Goal: Task Accomplishment & Management: Use online tool/utility

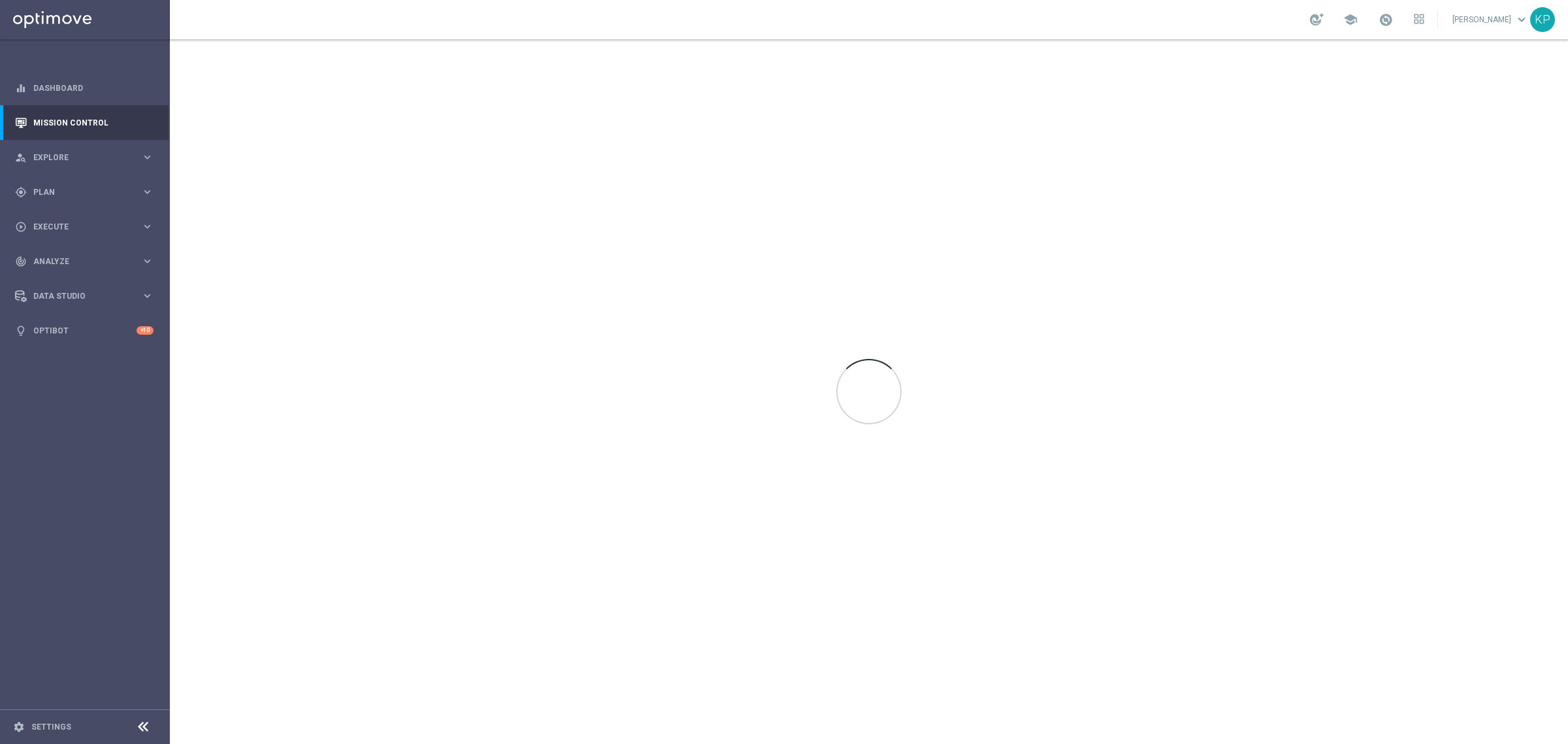
click at [586, 23] on div "school [PERSON_NAME] keyboard_arrow_down KP" at bounding box center [869, 19] width 1398 height 40
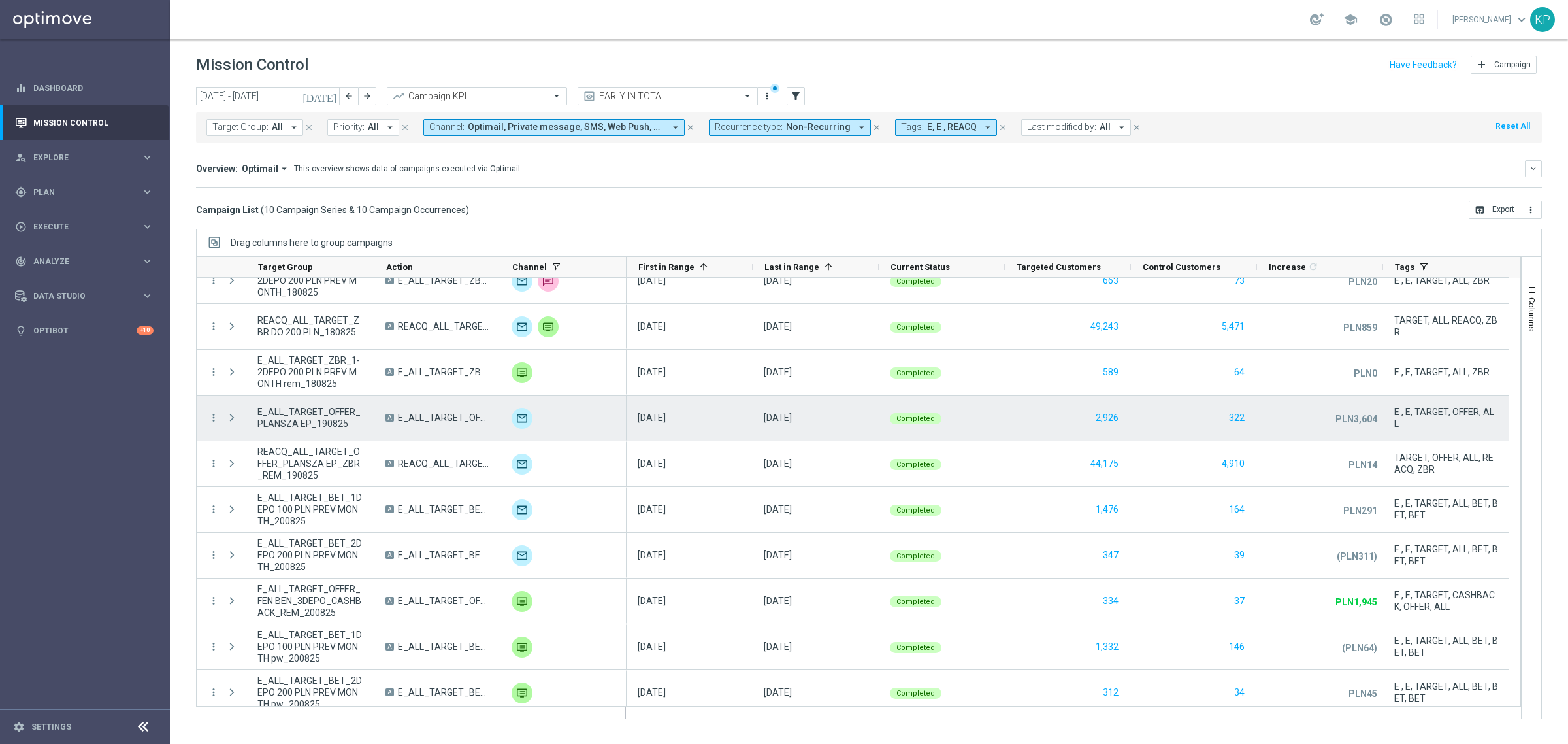
scroll to position [30, 0]
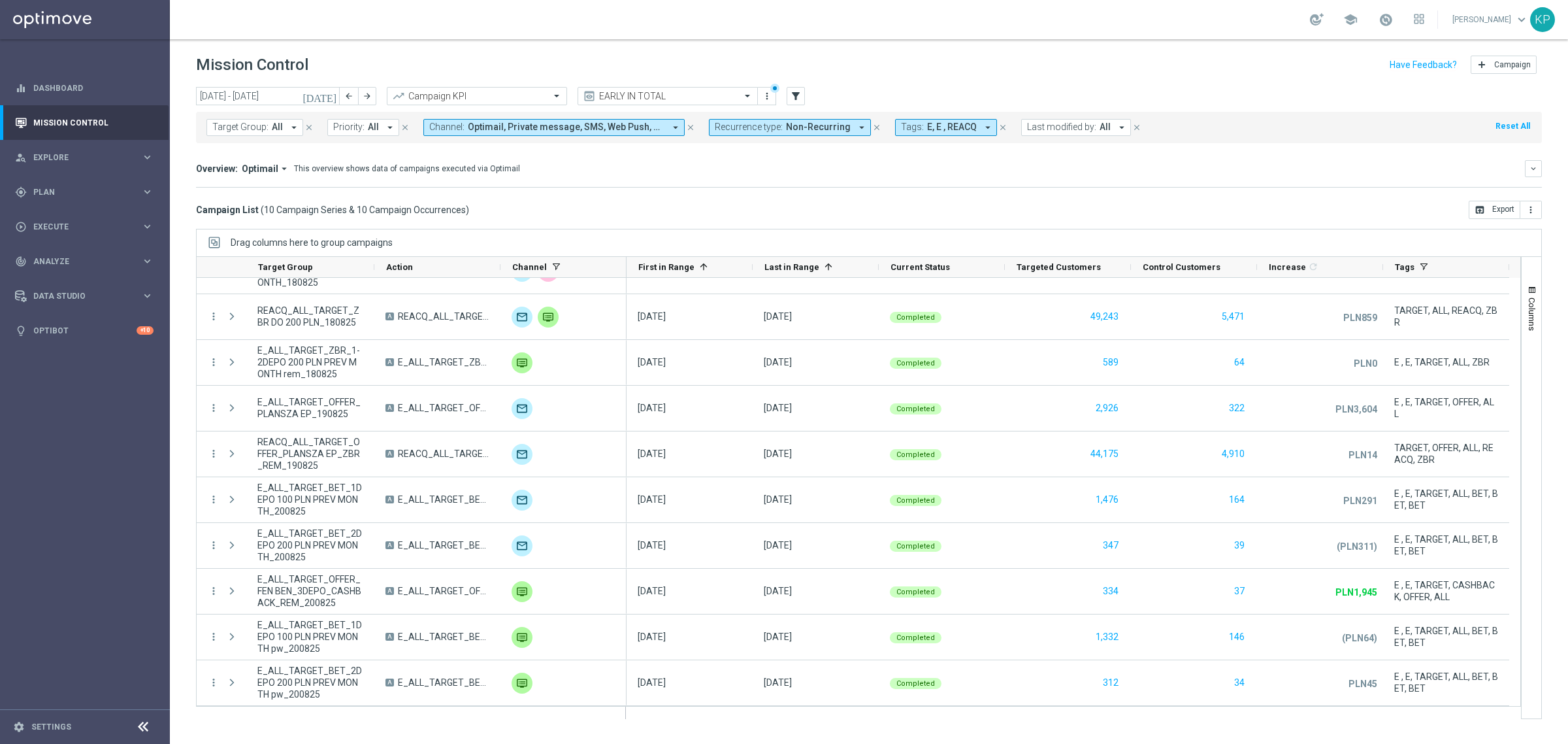
click at [327, 96] on icon "[DATE]" at bounding box center [320, 96] width 36 height 12
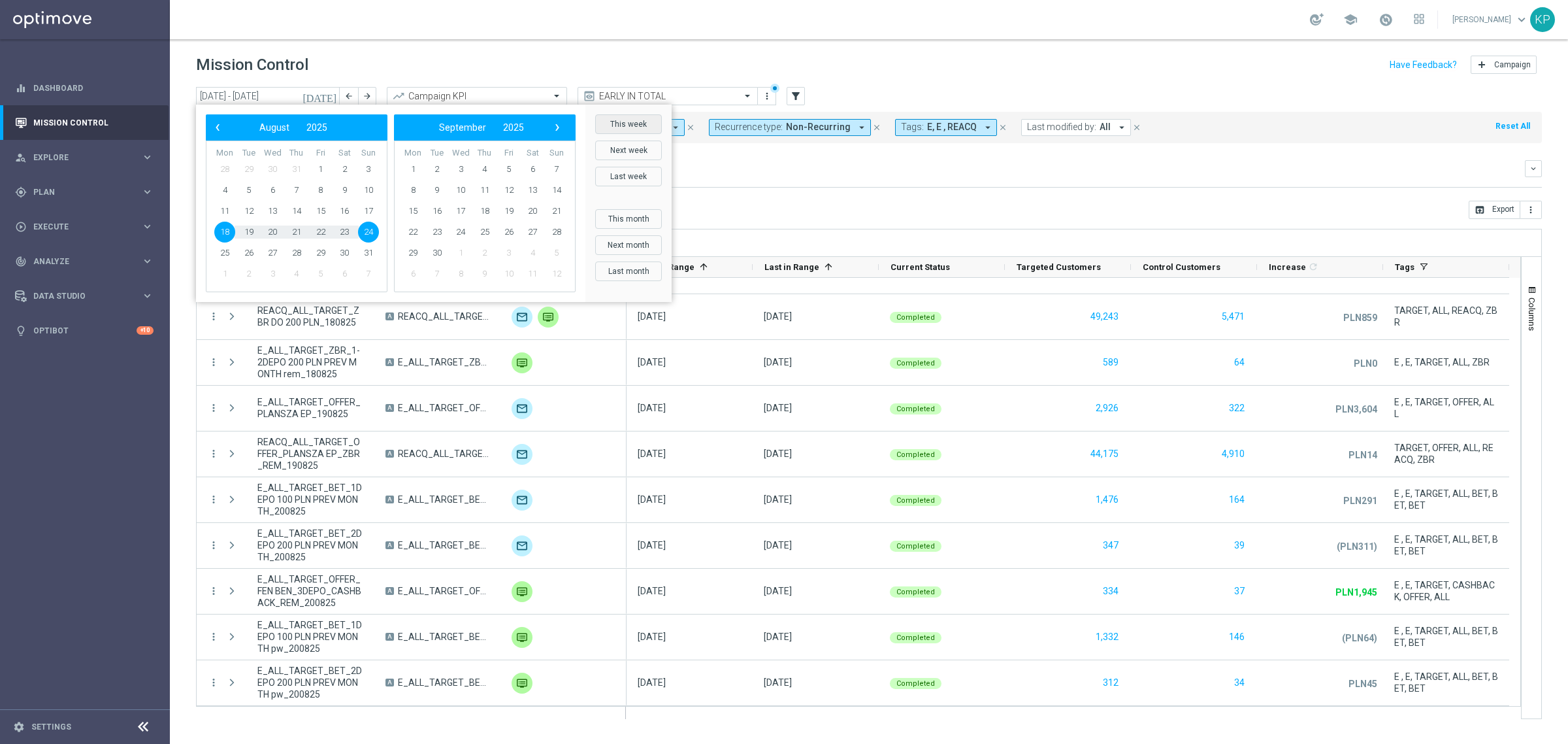
click at [635, 125] on button "This week" at bounding box center [629, 124] width 66 height 19
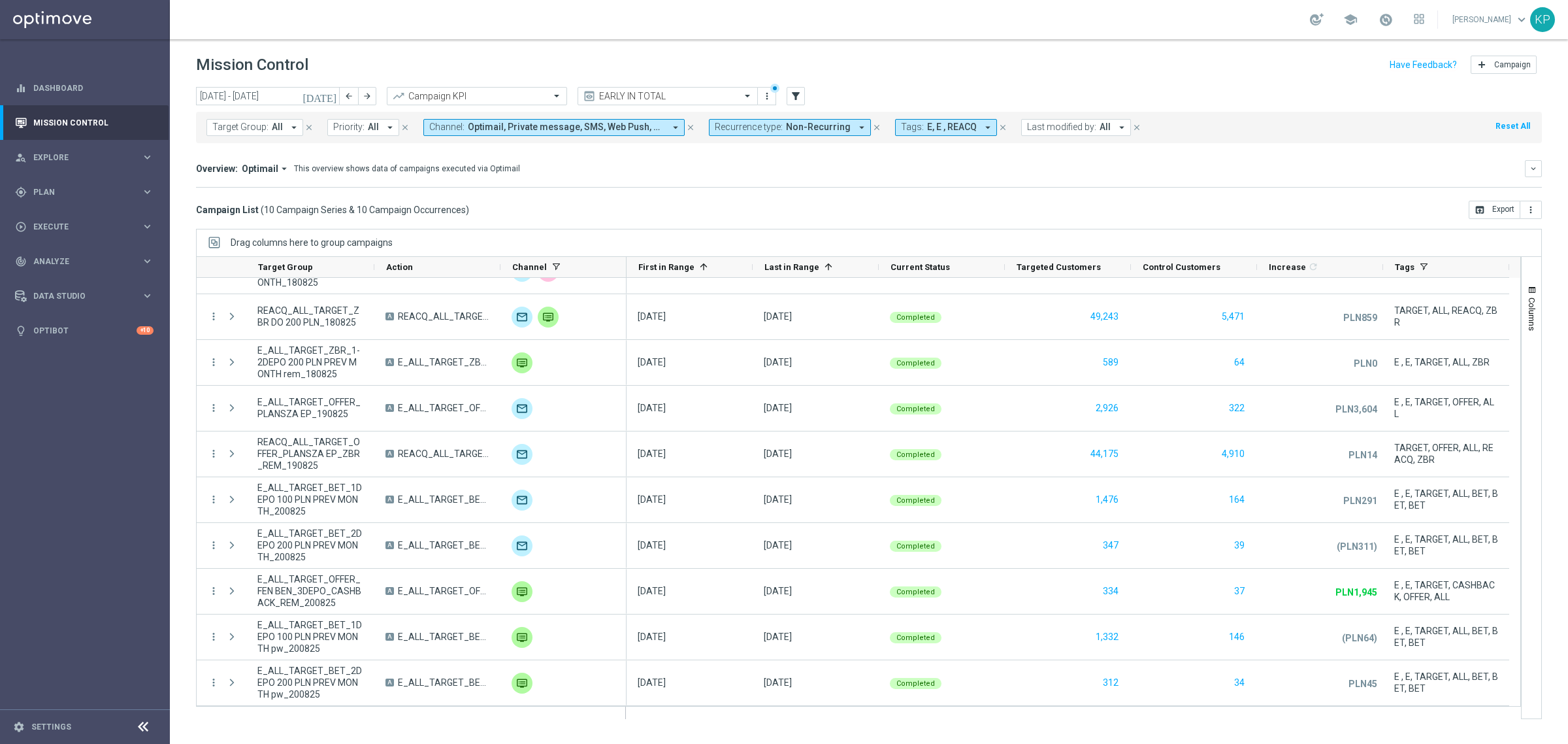
click at [643, 178] on div "Overview: Optimail arrow_drop_down This overview shows data of campaigns execut…" at bounding box center [870, 174] width 1347 height 27
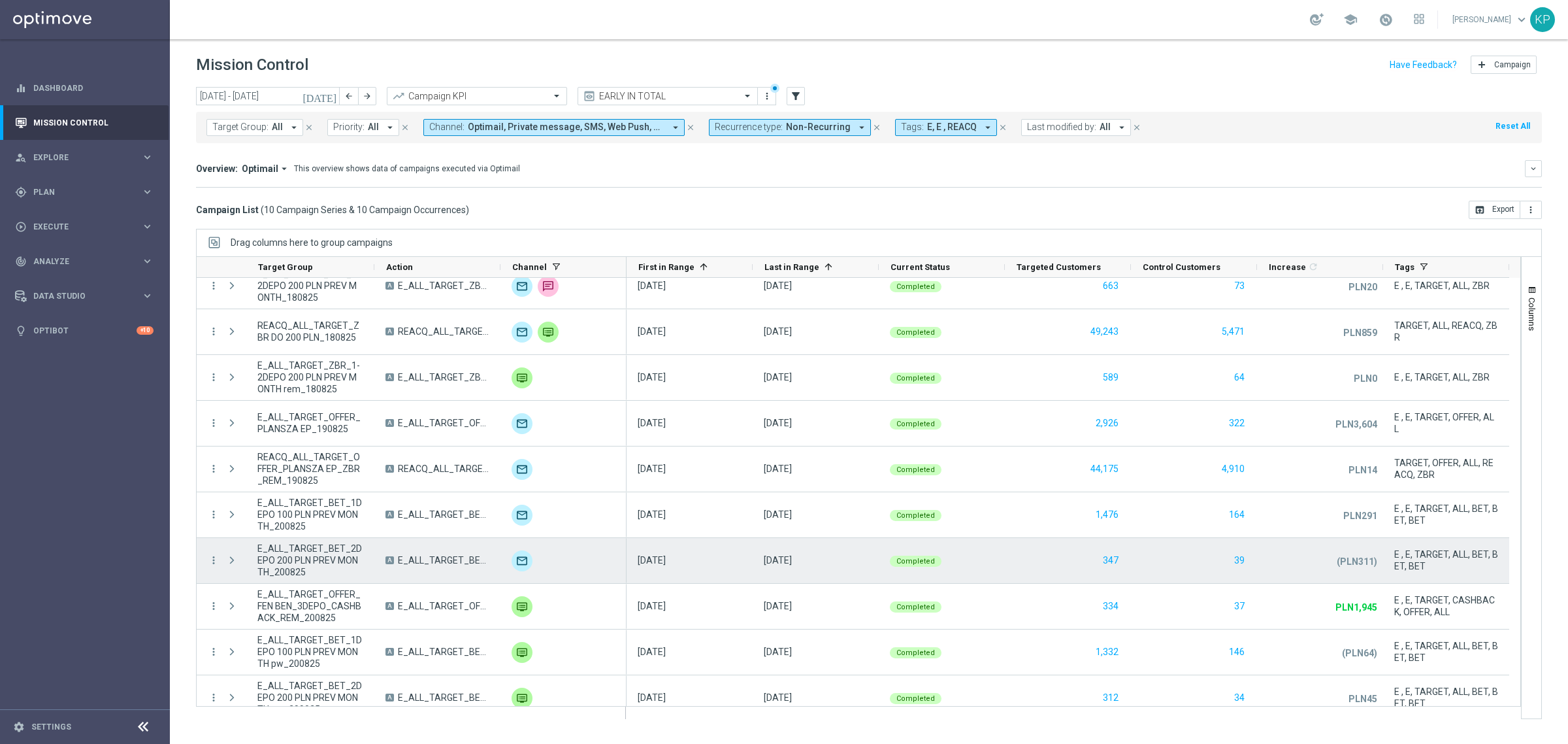
scroll to position [0, 0]
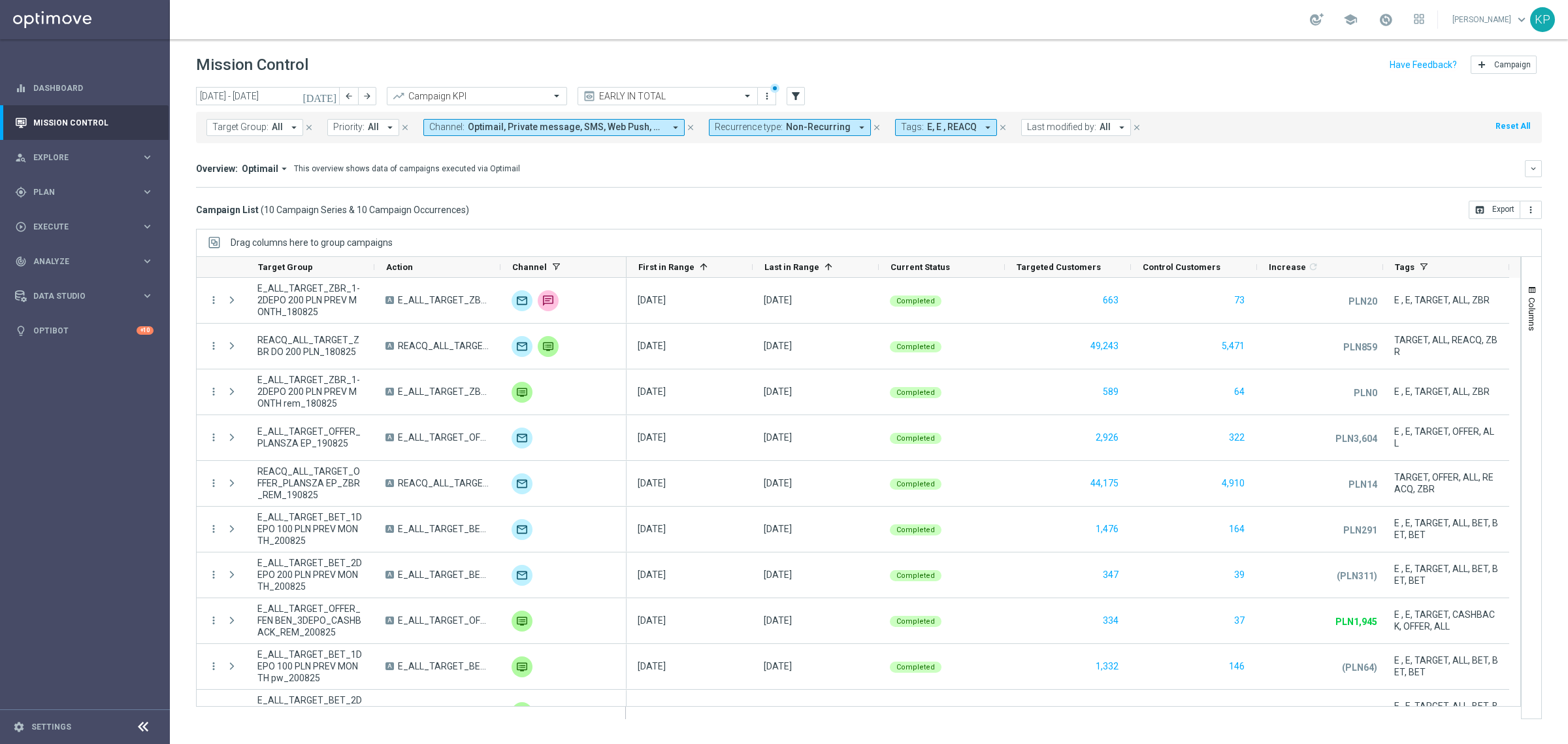
click at [912, 220] on div "[DATE] [DATE] - [DATE] arrow_back arrow_forward Campaign KPI trending_up EARLY …" at bounding box center [869, 410] width 1398 height 645
click at [115, 197] on div "gps_fixed Plan" at bounding box center [78, 192] width 126 height 12
click at [70, 217] on link "Target Groups" at bounding box center [85, 218] width 102 height 11
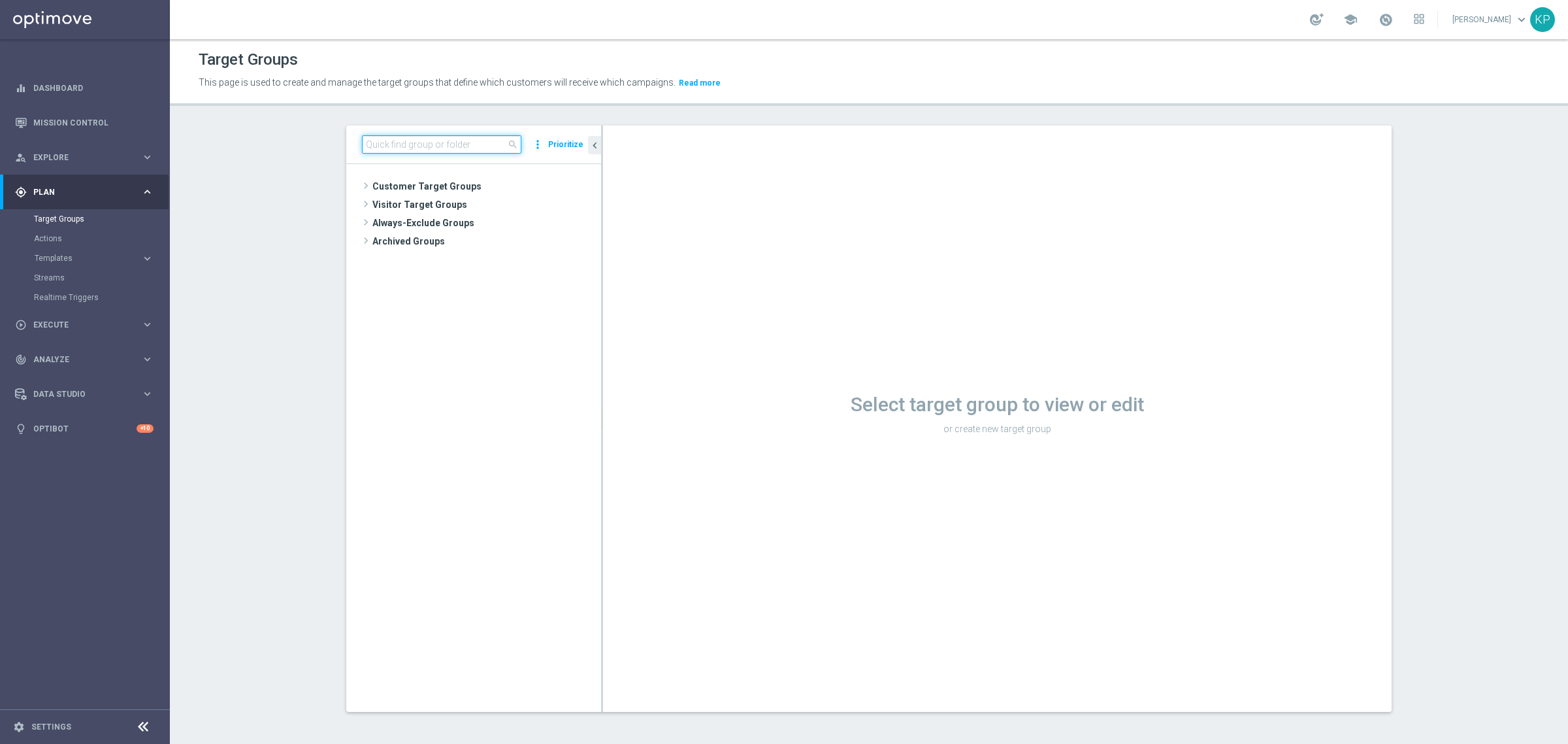
click at [394, 141] on input at bounding box center [441, 144] width 159 height 19
paste input "E_ALL_TARGET_BET_1DEPO 100 PLN PREV MONTH rem_210825"
click at [476, 246] on span "E_ALL_TARGET_BET_1DEPO 100 PLN PREV MONTH rem_210825" at bounding box center [491, 243] width 159 height 11
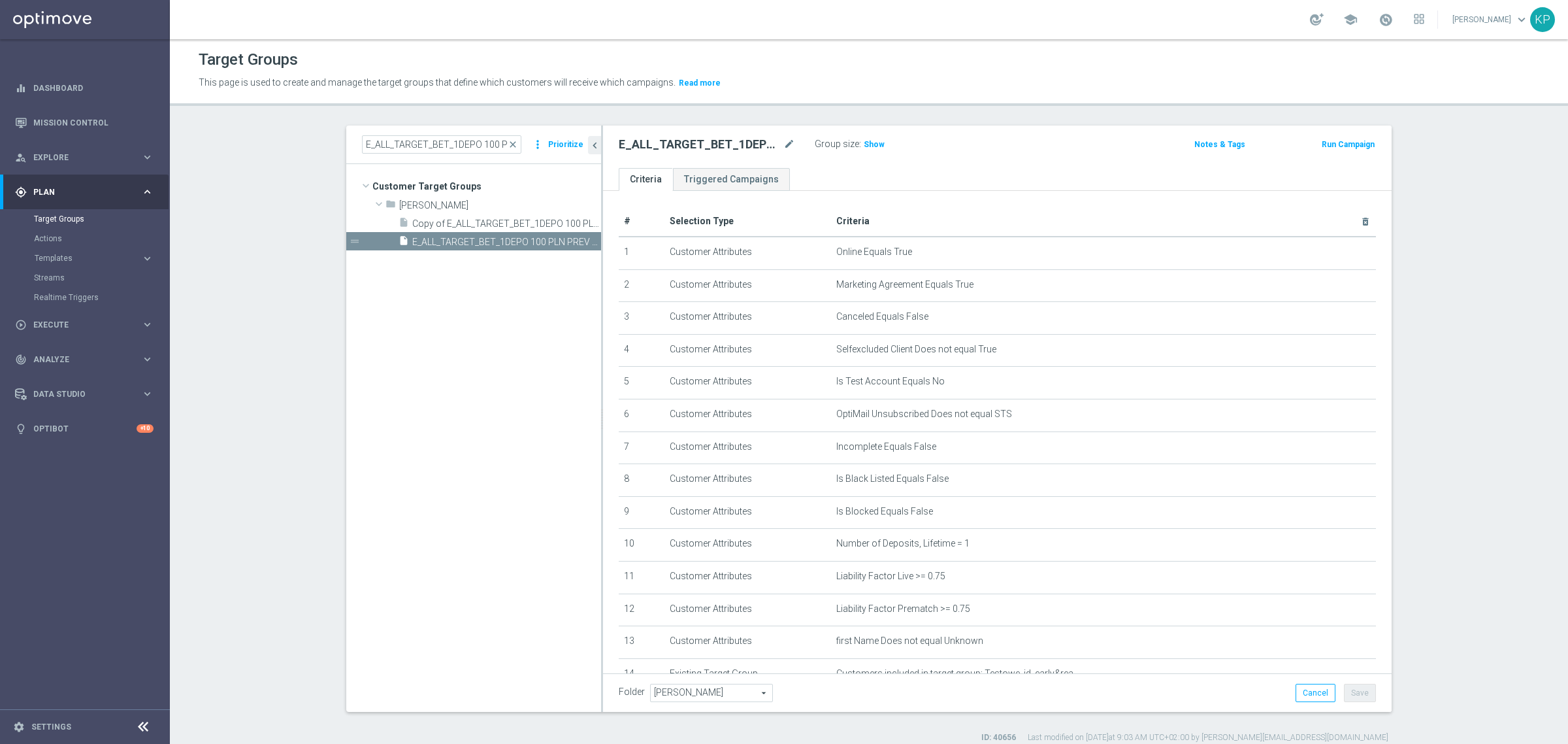
click at [848, 137] on div "Group size : Show" at bounding box center [880, 142] width 131 height 15
click at [859, 138] on label ":" at bounding box center [860, 144] width 2 height 11
click at [864, 142] on span "Show" at bounding box center [875, 144] width 21 height 9
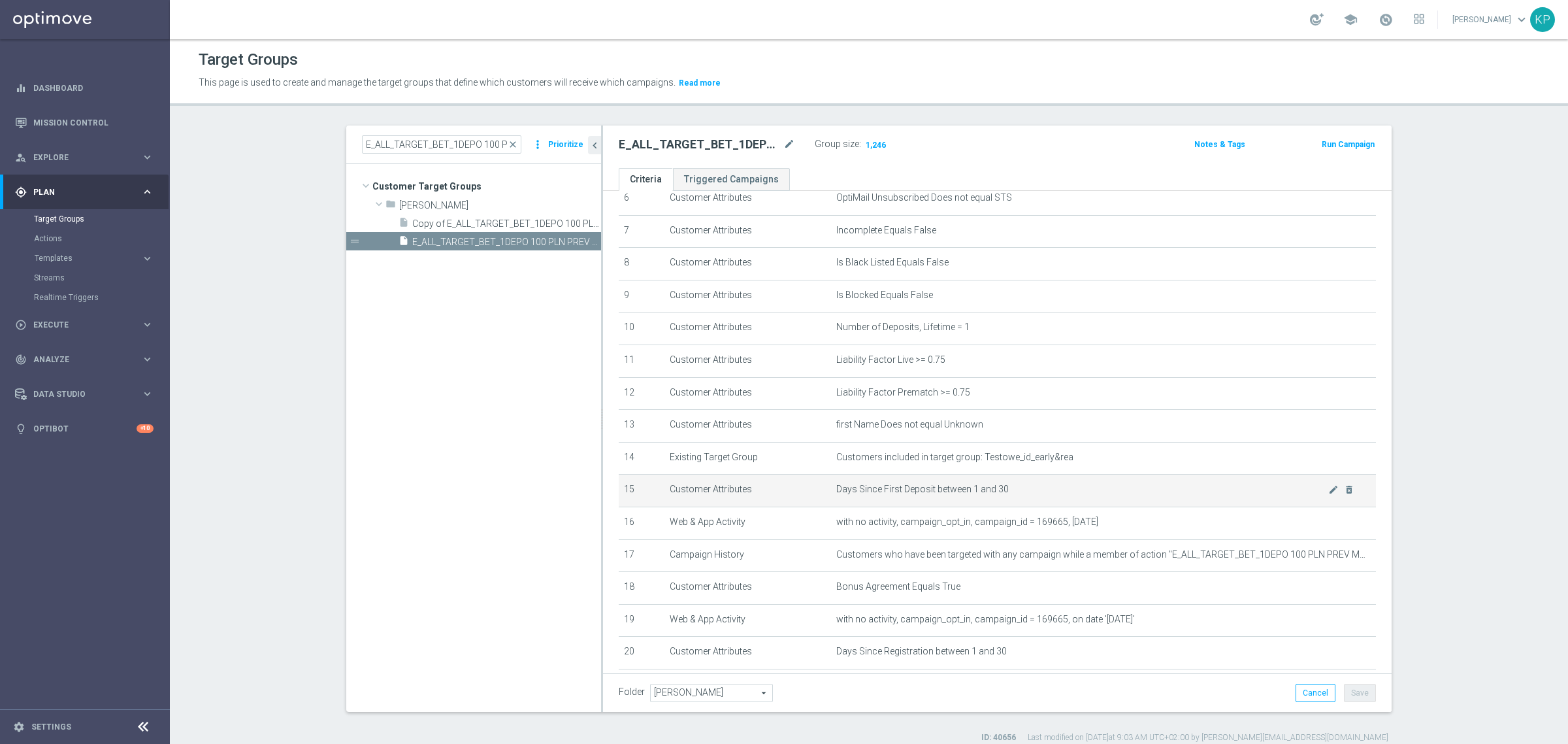
scroll to position [245, 0]
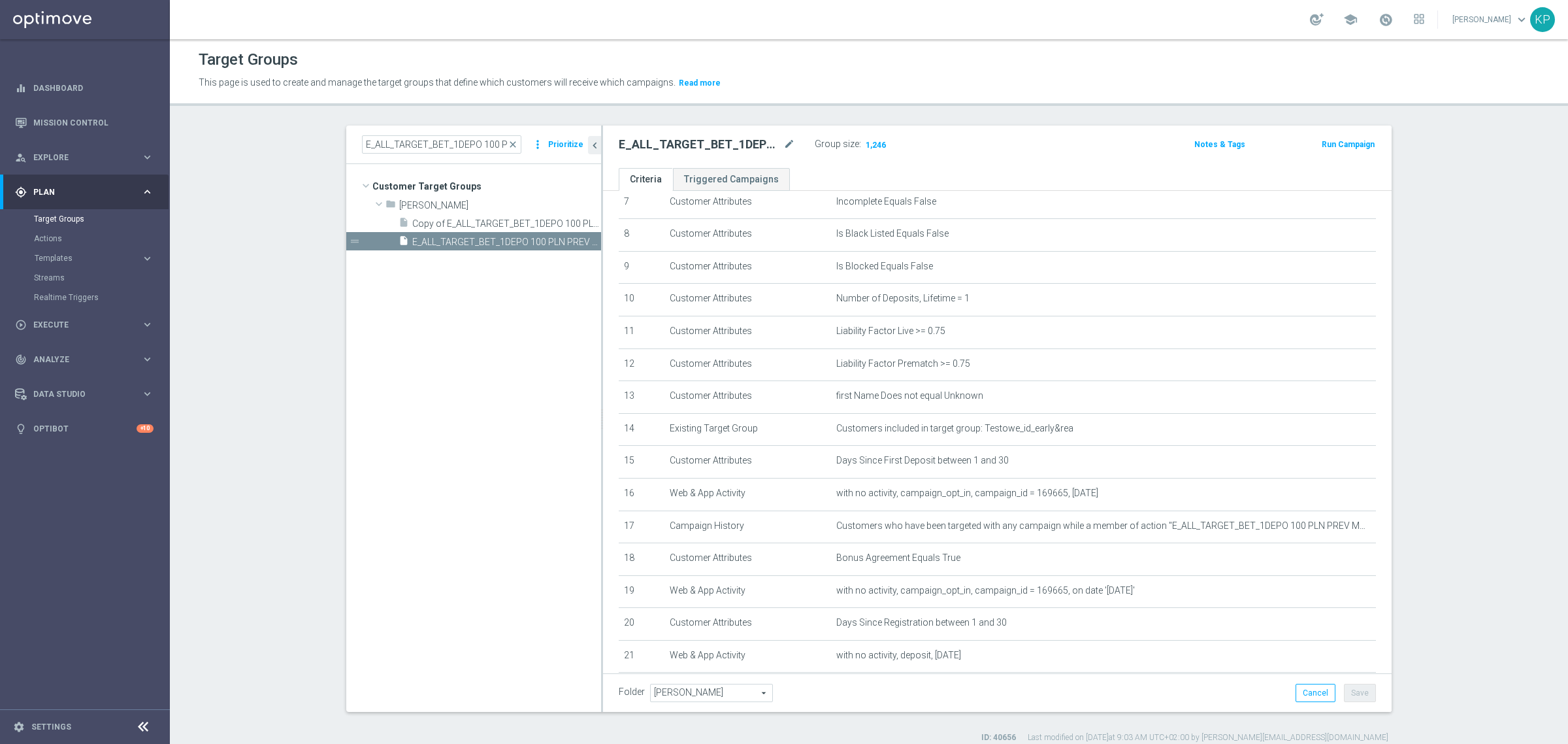
click at [409, 133] on div "E_ALL_TARGET_BET_1DEPO 100 PLN PREV MONTH rem_210825 close more_vert Prioritize" at bounding box center [474, 145] width 255 height 39
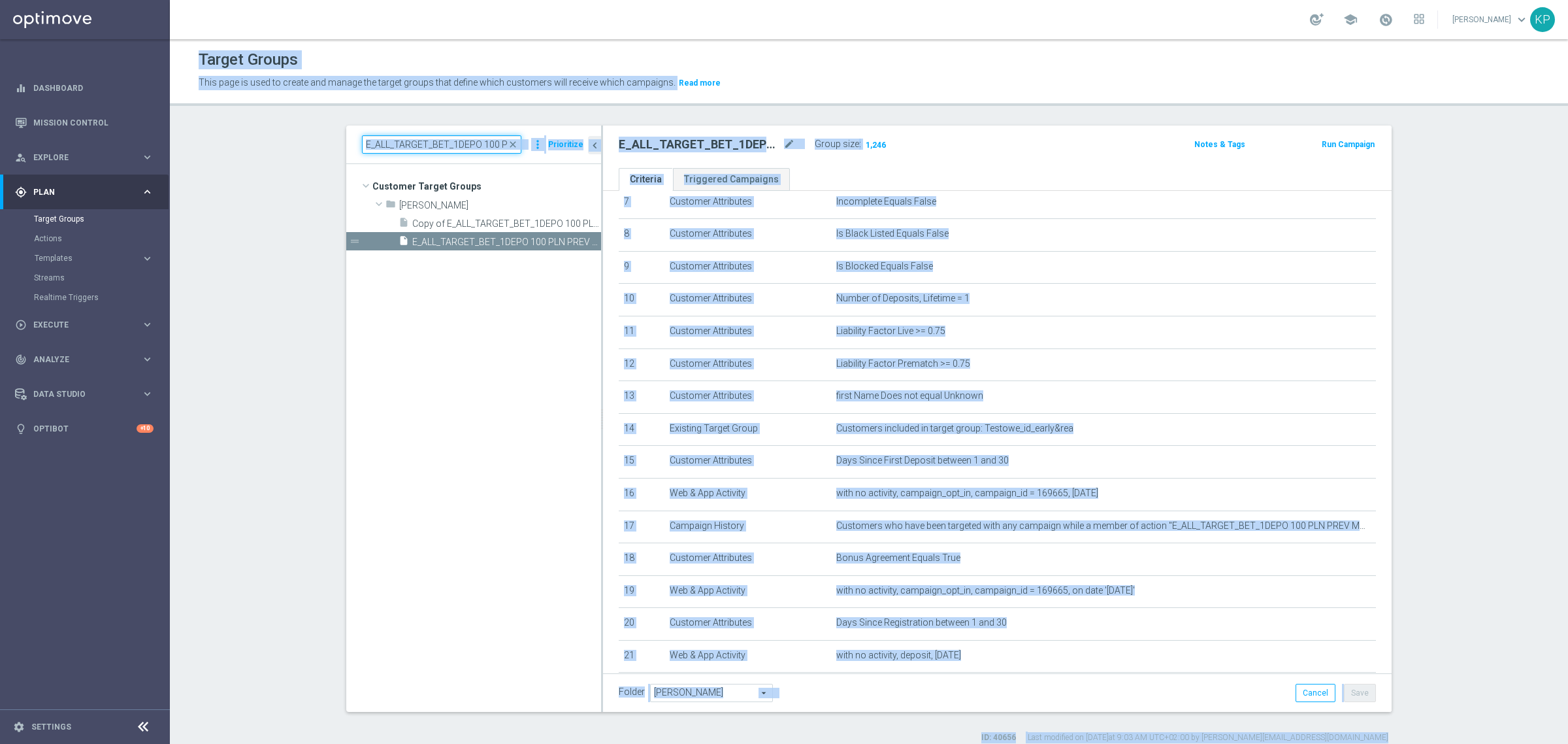
click at [407, 142] on input "E_ALL_TARGET_BET_1DEPO 100 PLN PREV MONTH rem_210825" at bounding box center [441, 144] width 159 height 19
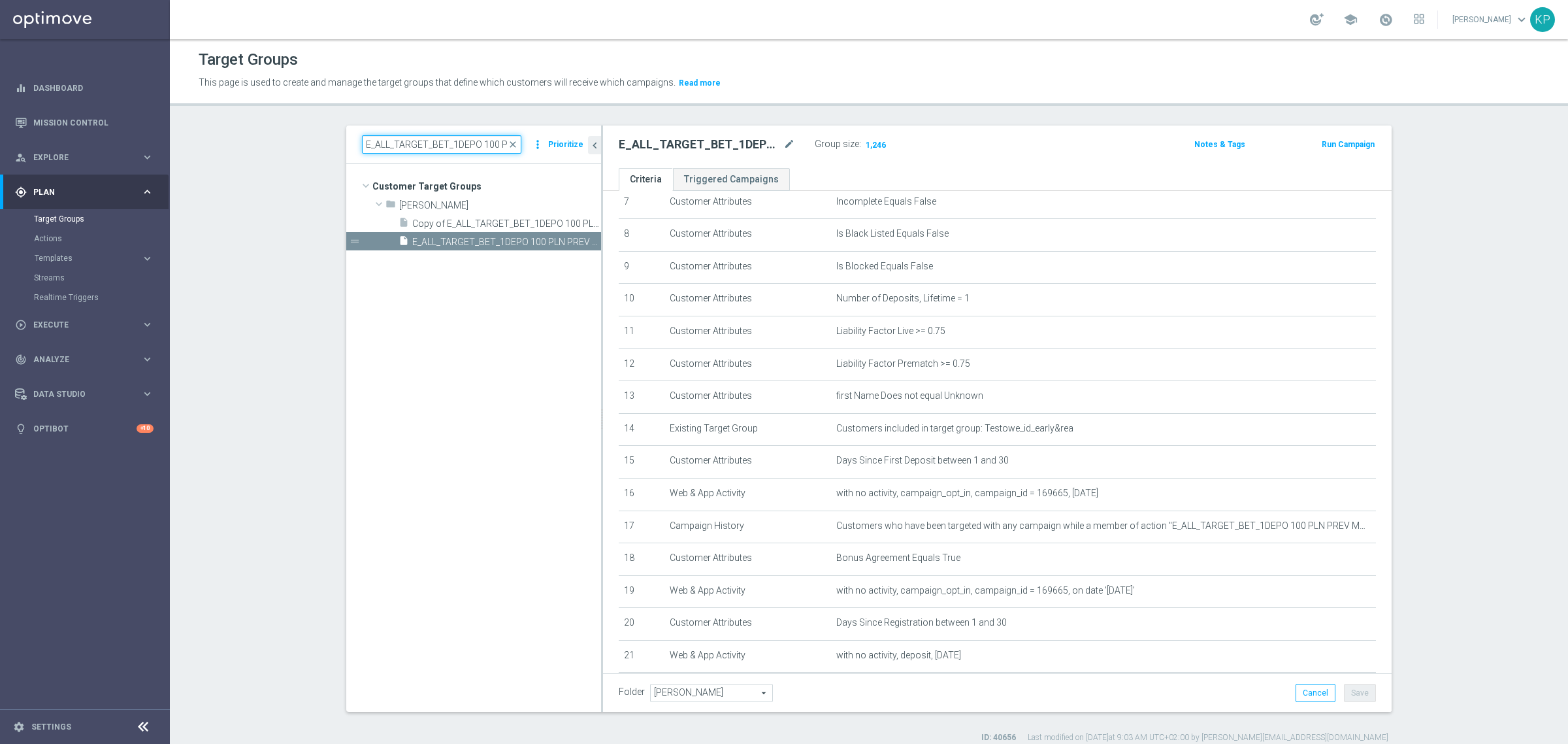
paste input "OFFER_LECH GENK_3DEPO_CASHBACK_REM"
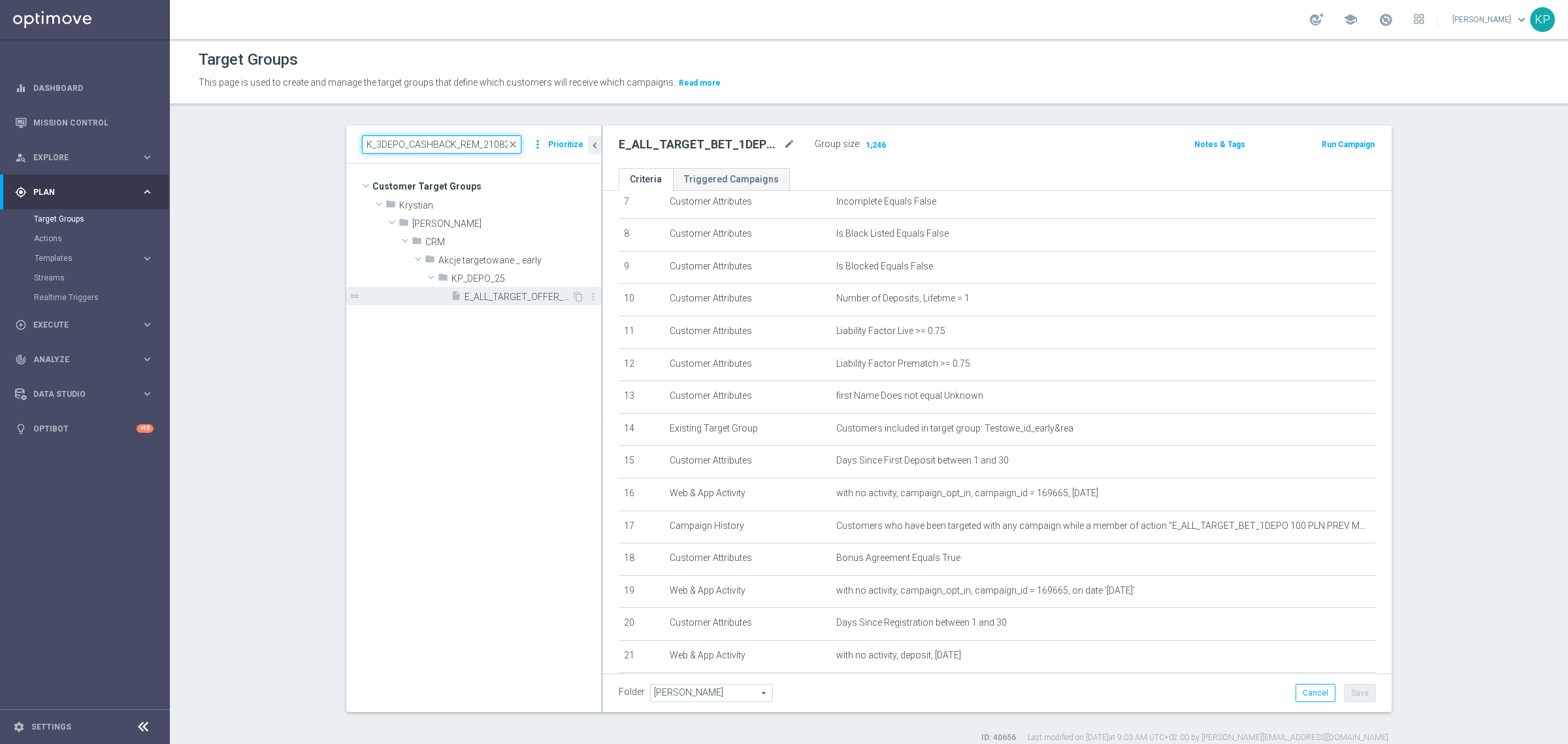
type input "E_ALL_TARGET_OFFER_LECH GENK_3DEPO_CASHBACK_REM_210825"
click at [478, 298] on span "E_ALL_TARGET_OFFER_LECH GENK_3DEPO_CASHBACK_REM_210825" at bounding box center [518, 298] width 107 height 11
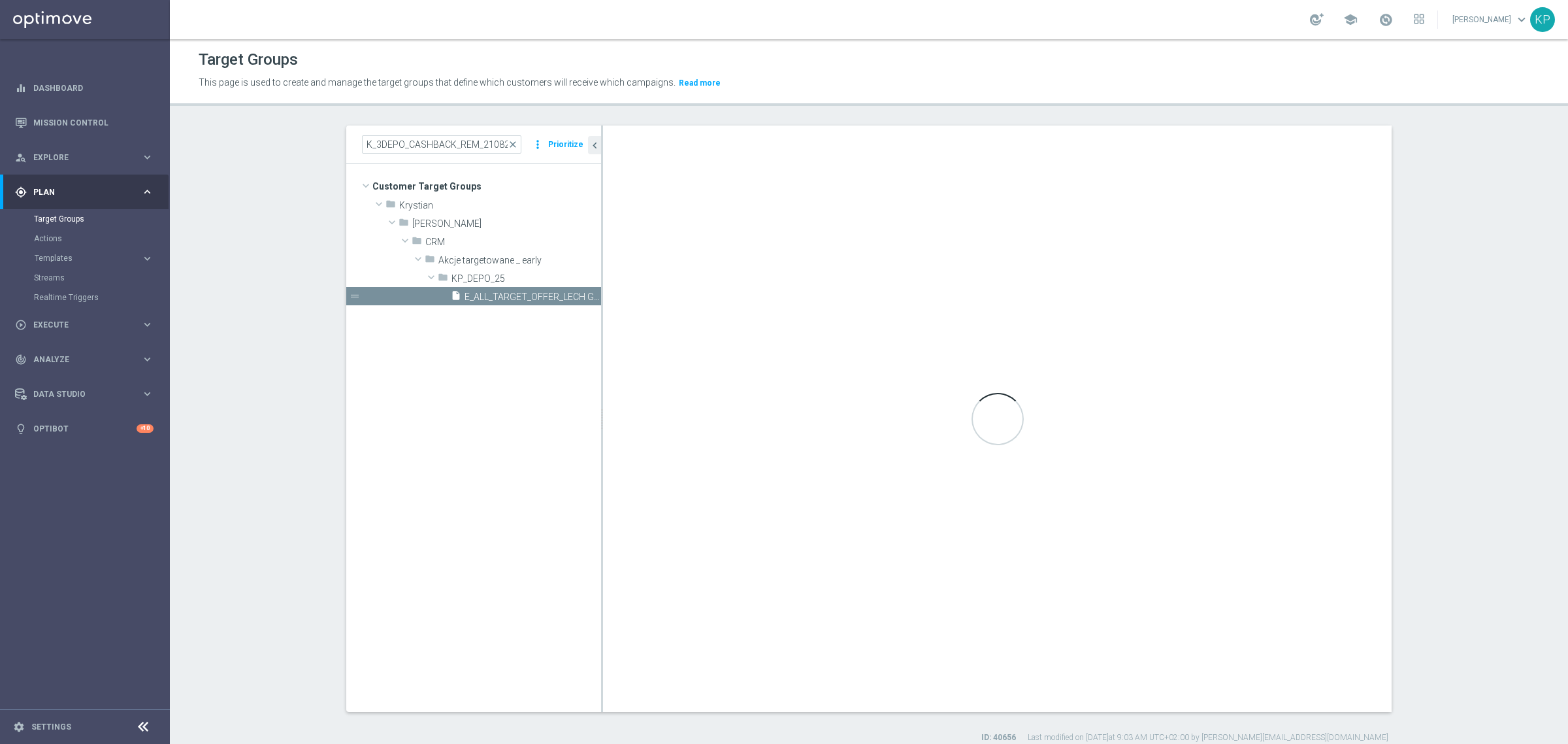
scroll to position [0, 0]
type textarea "(1 AND 2 AND 3 AND 4 AND 5 AND 6 AND 7 AND 8 AND 9 AND 10 AND 11 AND 12 AND 13 …"
type input "KP_DEPO_25"
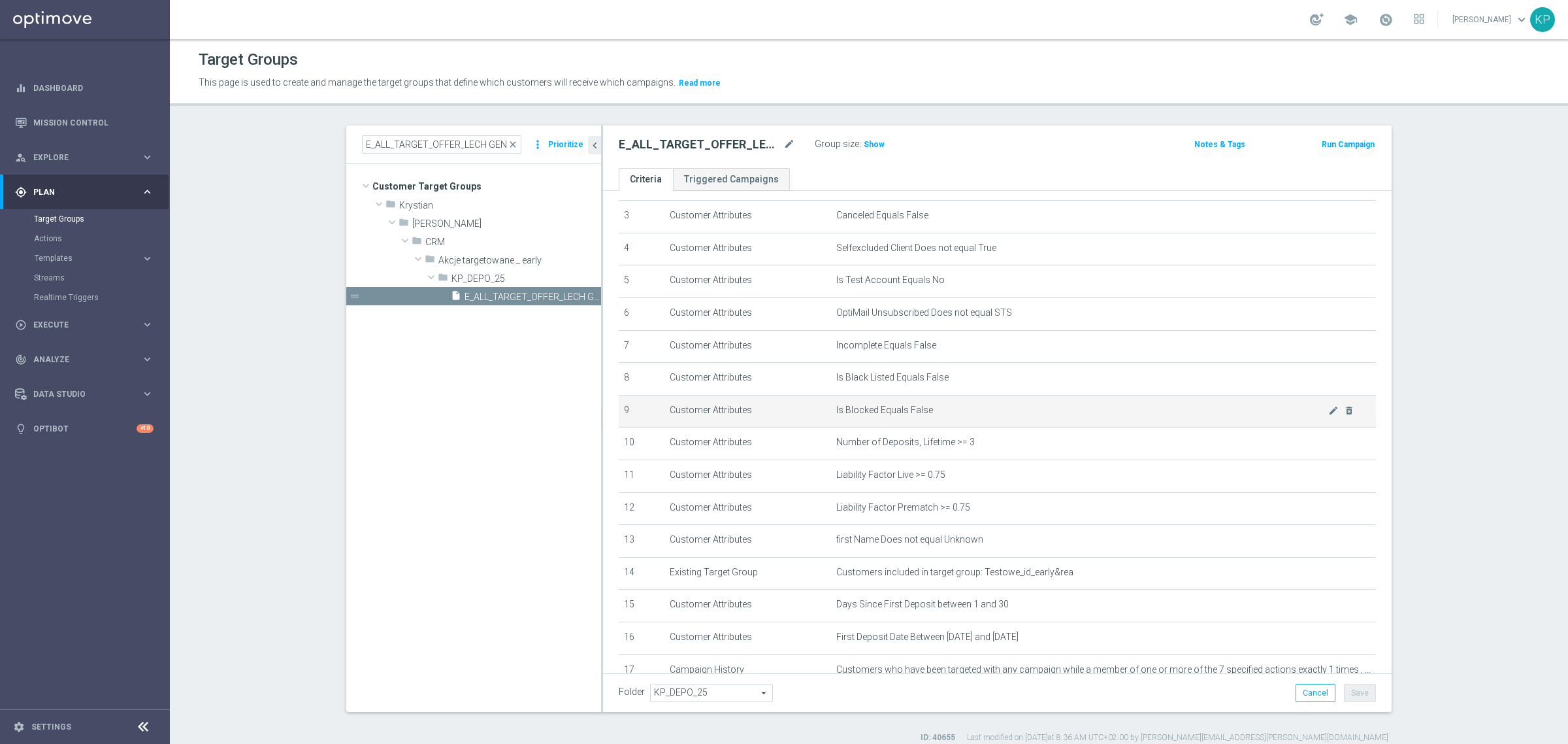
scroll to position [198, 0]
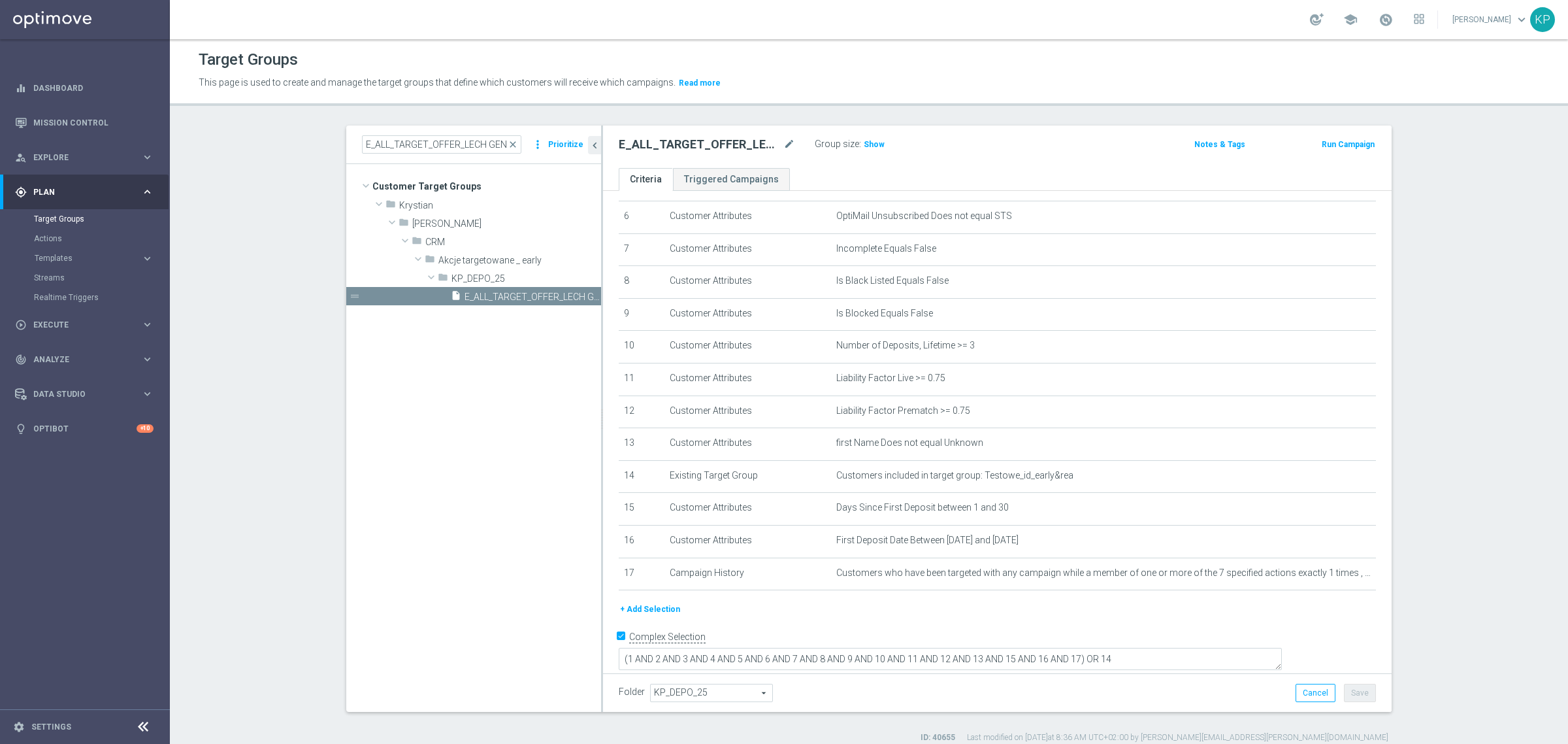
click at [859, 142] on label ":" at bounding box center [860, 144] width 2 height 11
click at [864, 142] on span "Show" at bounding box center [875, 144] width 21 height 9
click at [837, 165] on div "E_ALL_TARGET_OFFER_LECH GENK_3DEPO_CASHBACK_REM_210825 mode_edit Group size : S…" at bounding box center [997, 146] width 789 height 43
